Goal: Task Accomplishment & Management: Manage account settings

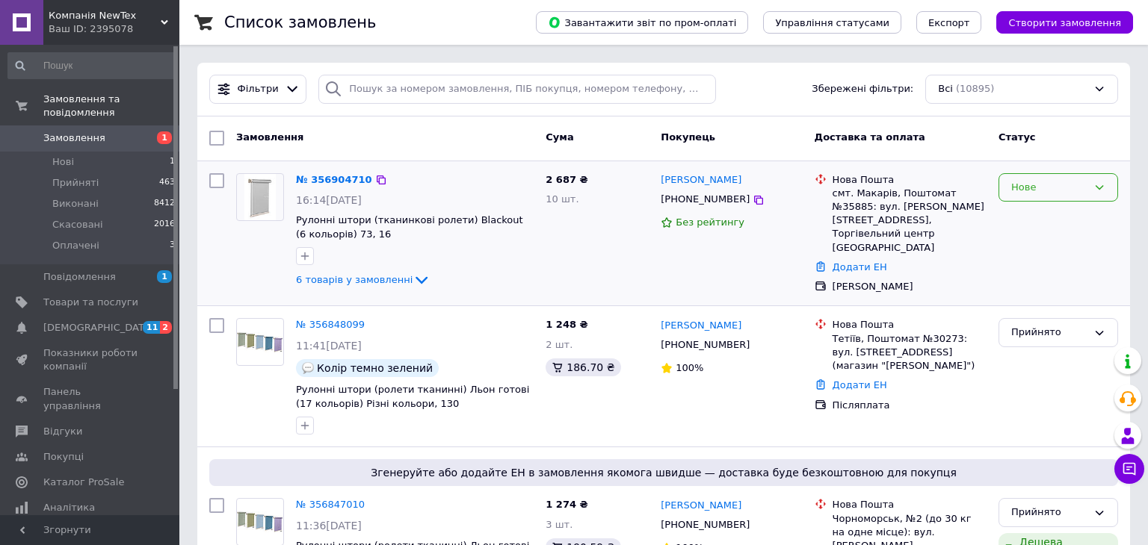
click at [1021, 187] on div "Нове" at bounding box center [1049, 188] width 76 height 16
click at [1017, 217] on li "Прийнято" at bounding box center [1058, 219] width 118 height 28
click at [131, 28] on div "Ваш ID: 2395078" at bounding box center [114, 28] width 131 height 13
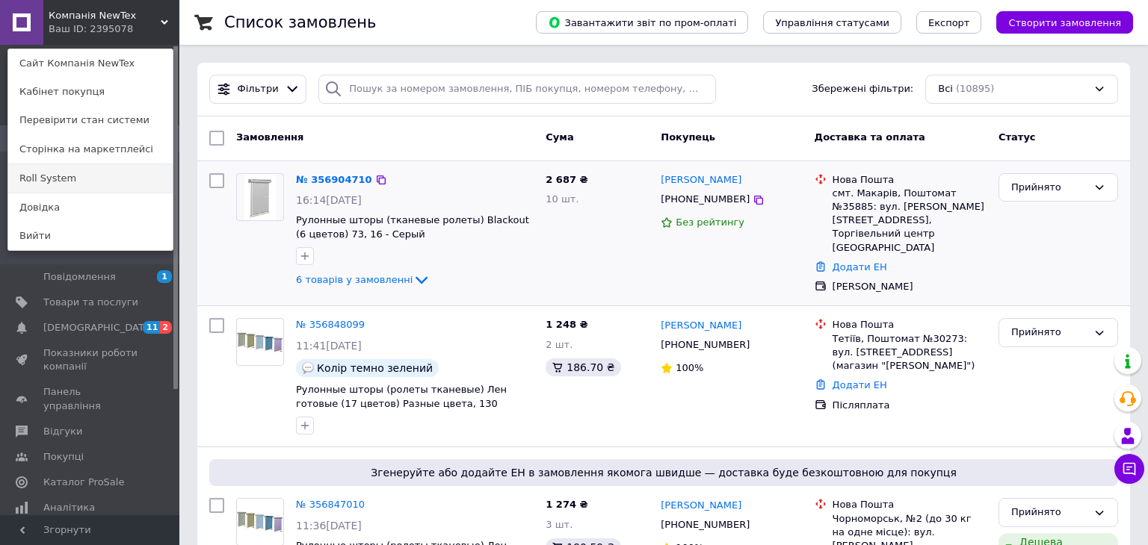
click at [108, 191] on link "Roll System" at bounding box center [90, 178] width 164 height 28
